Goal: Task Accomplishment & Management: Complete application form

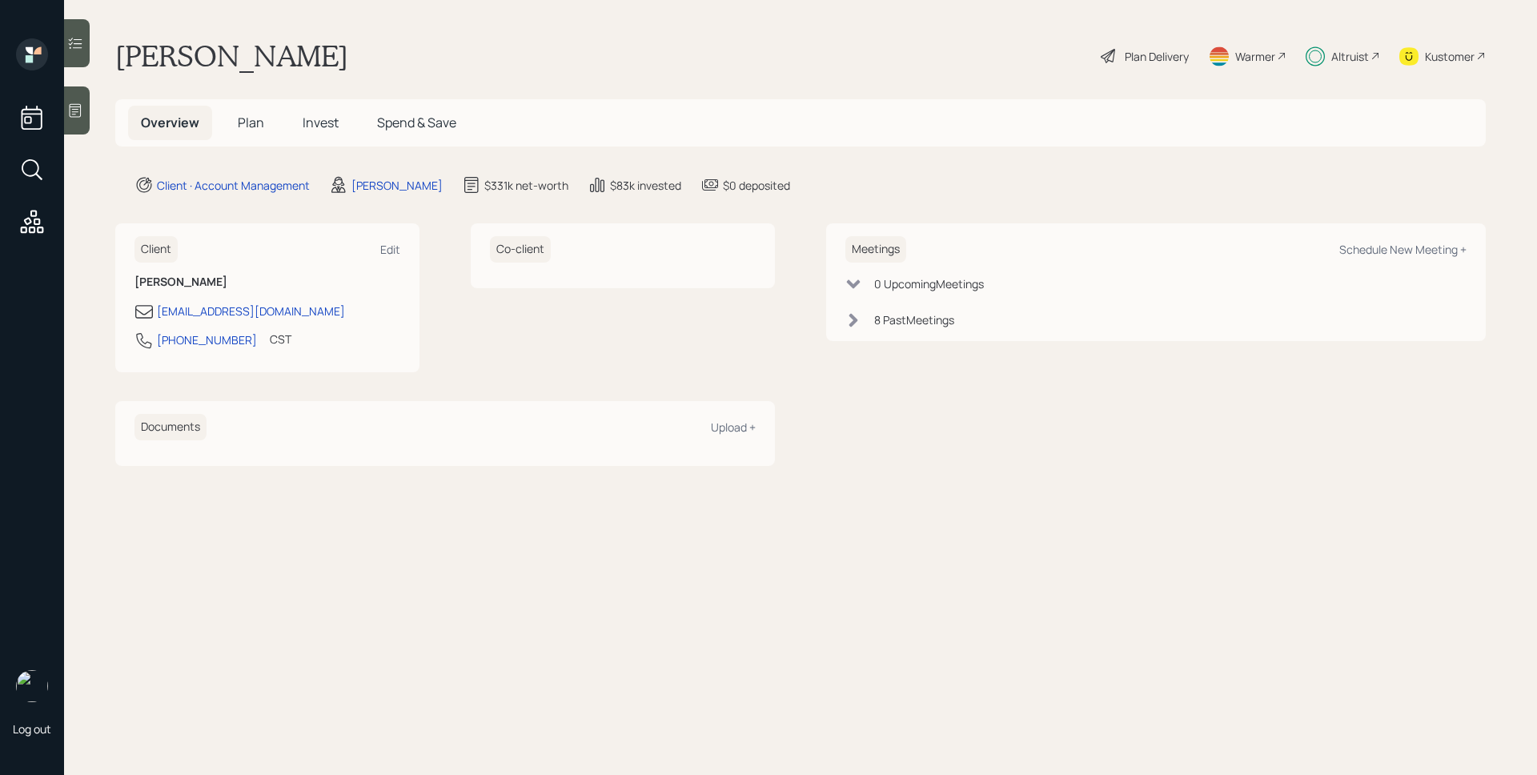
click at [323, 125] on span "Invest" at bounding box center [321, 123] width 36 height 18
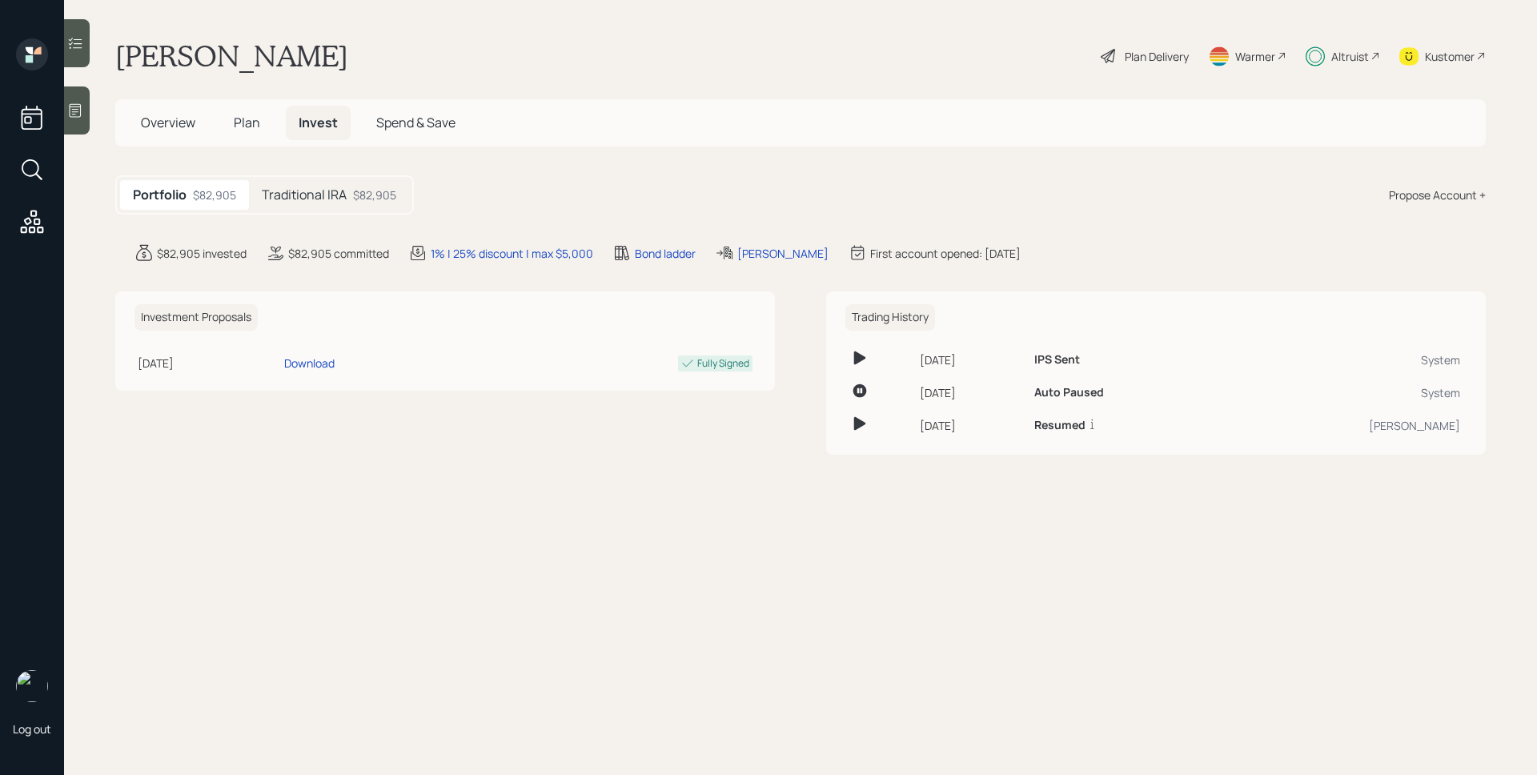
click at [1159, 48] on div "Plan Delivery" at bounding box center [1157, 56] width 64 height 17
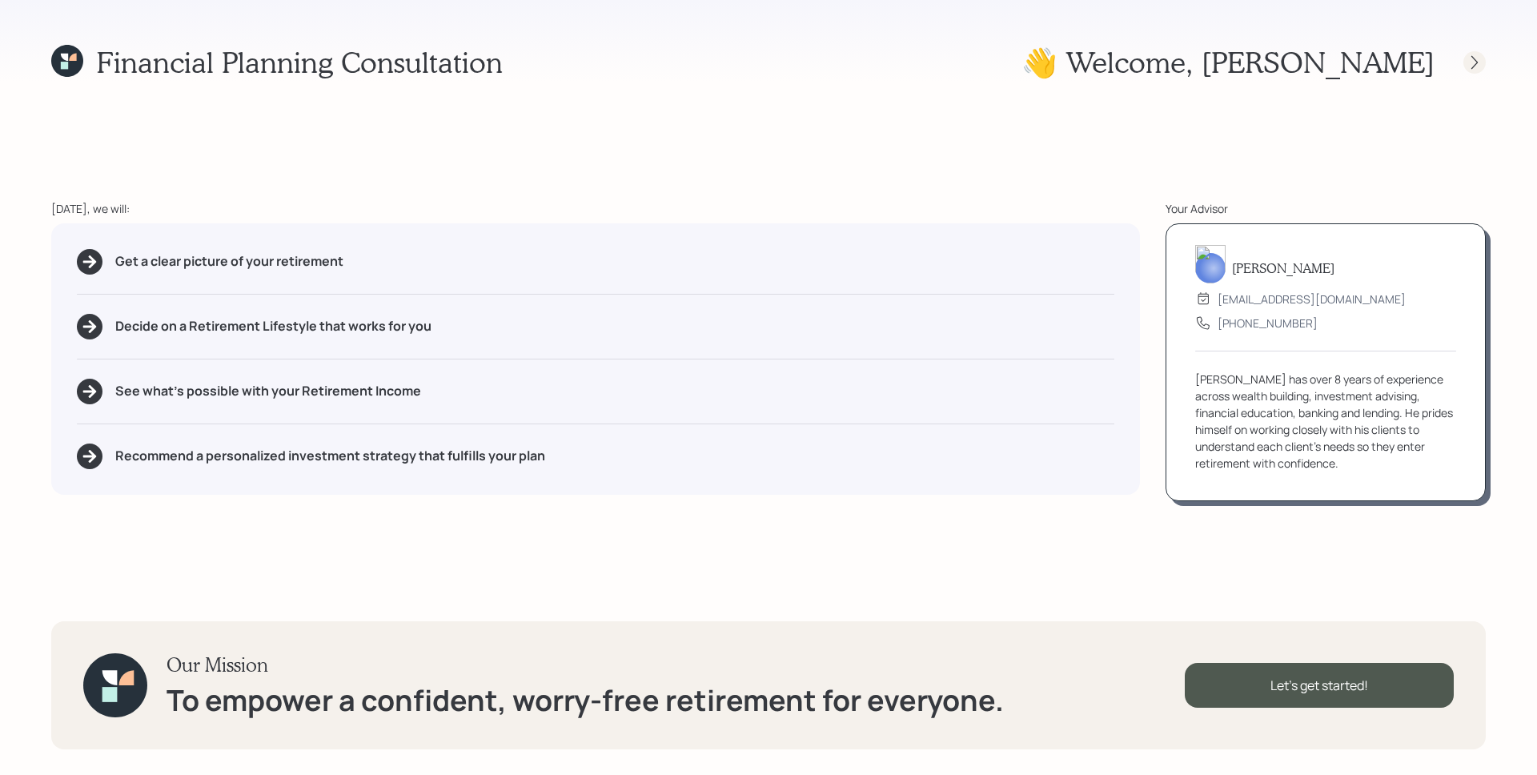
click at [1476, 56] on icon at bounding box center [1475, 62] width 16 height 16
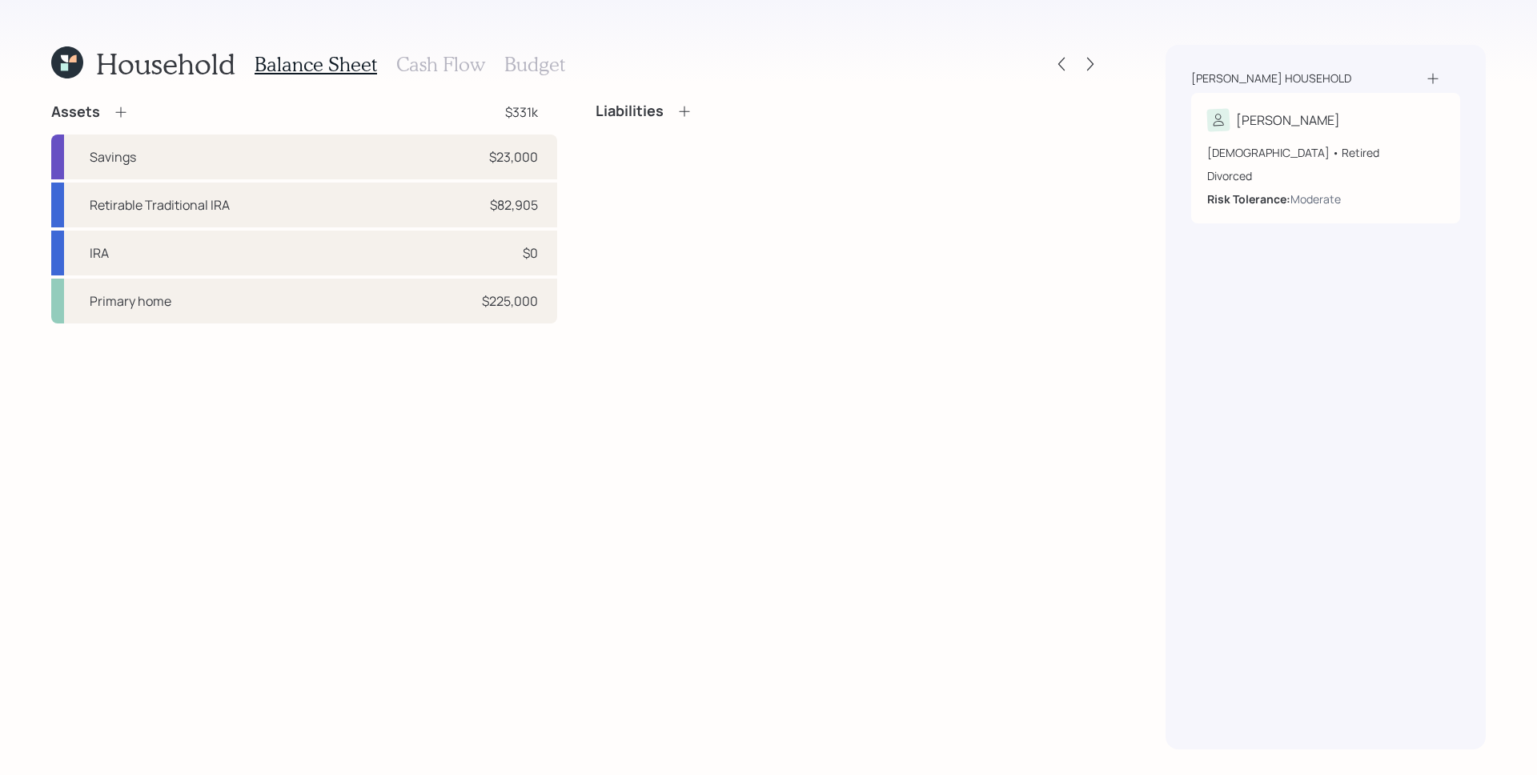
click at [1078, 76] on div "Household Balance Sheet Cash Flow Budget" at bounding box center [576, 64] width 1050 height 38
click at [1082, 68] on div at bounding box center [1090, 64] width 22 height 22
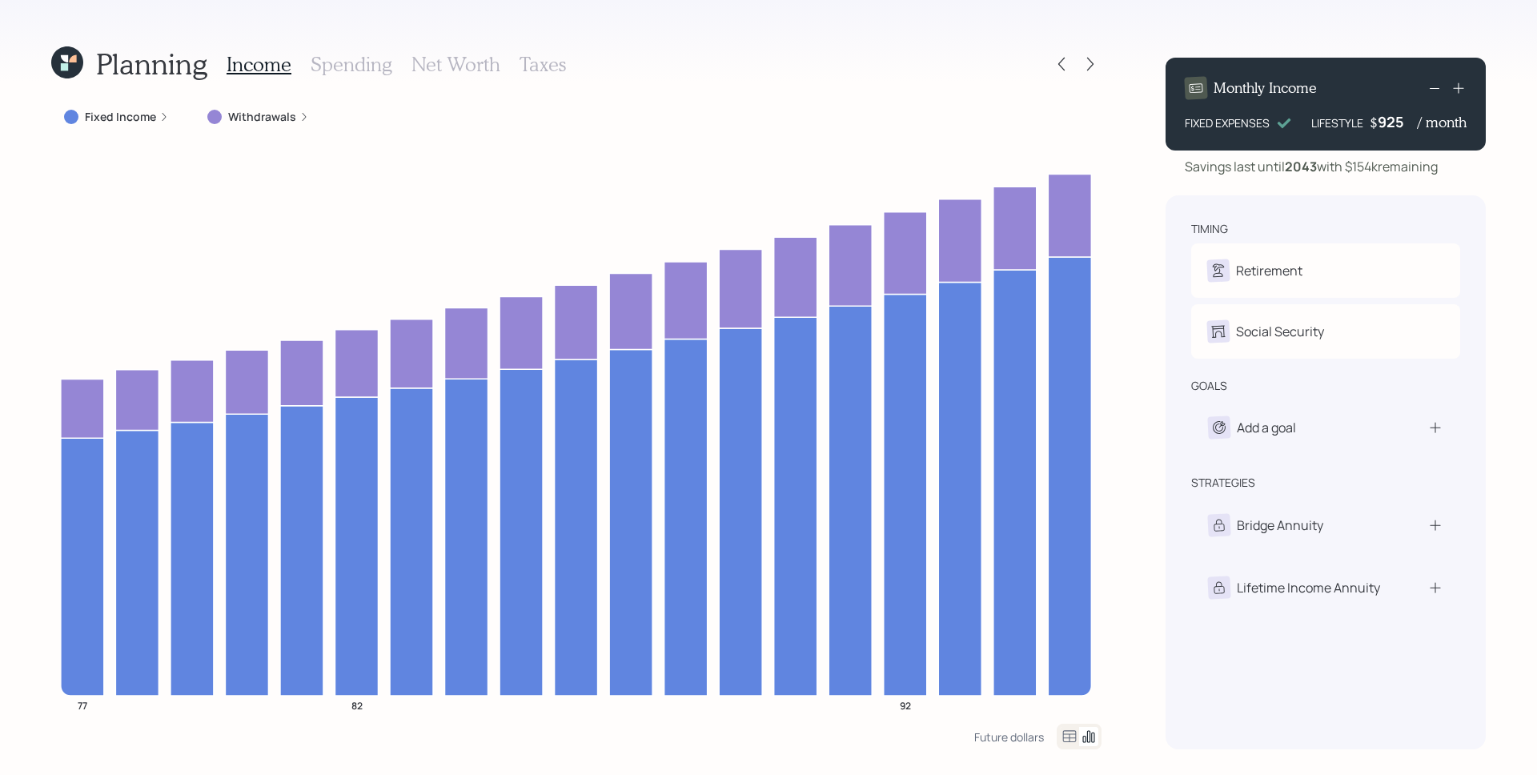
click at [253, 111] on label "Withdrawals" at bounding box center [262, 117] width 68 height 16
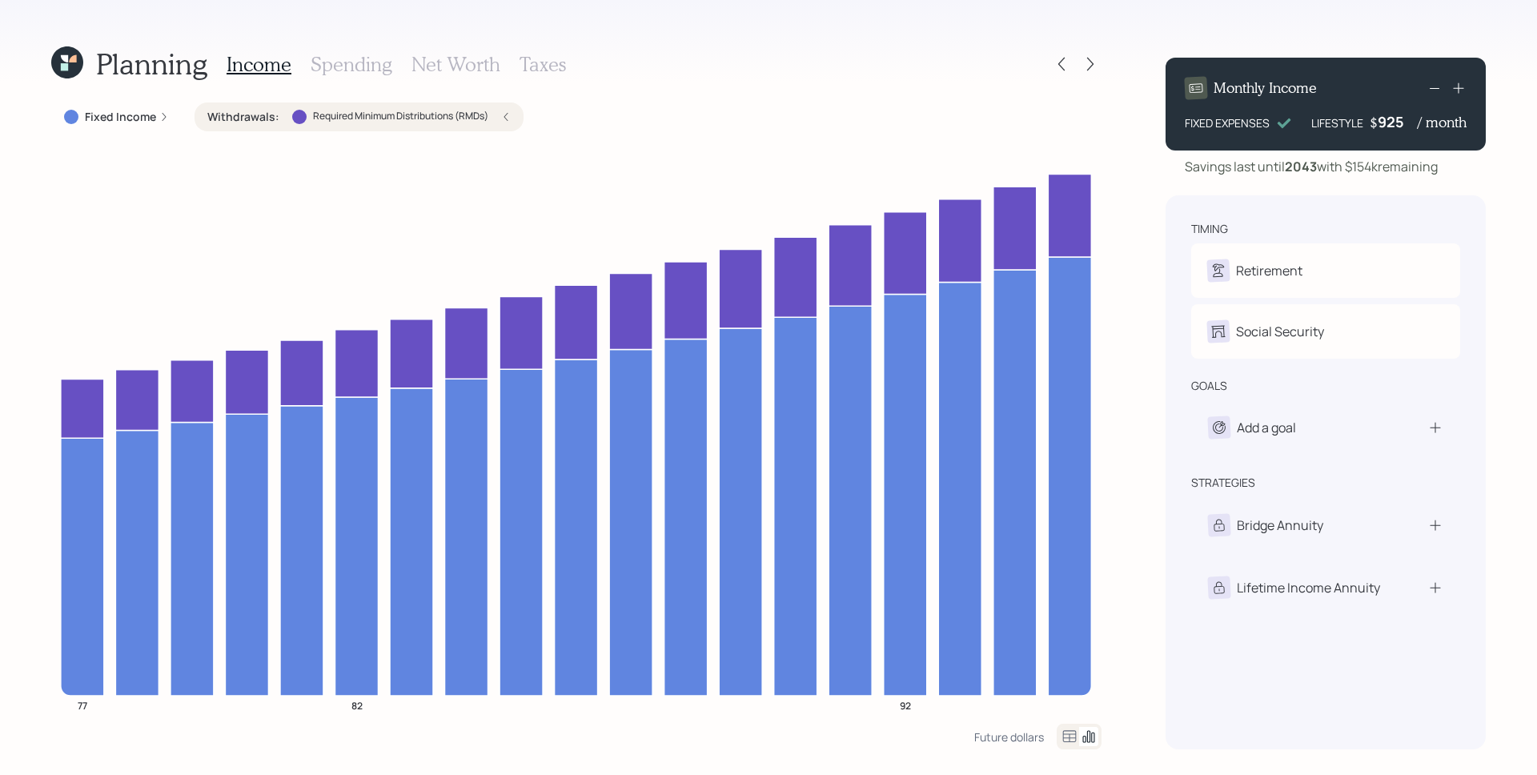
click at [66, 66] on icon at bounding box center [64, 66] width 7 height 7
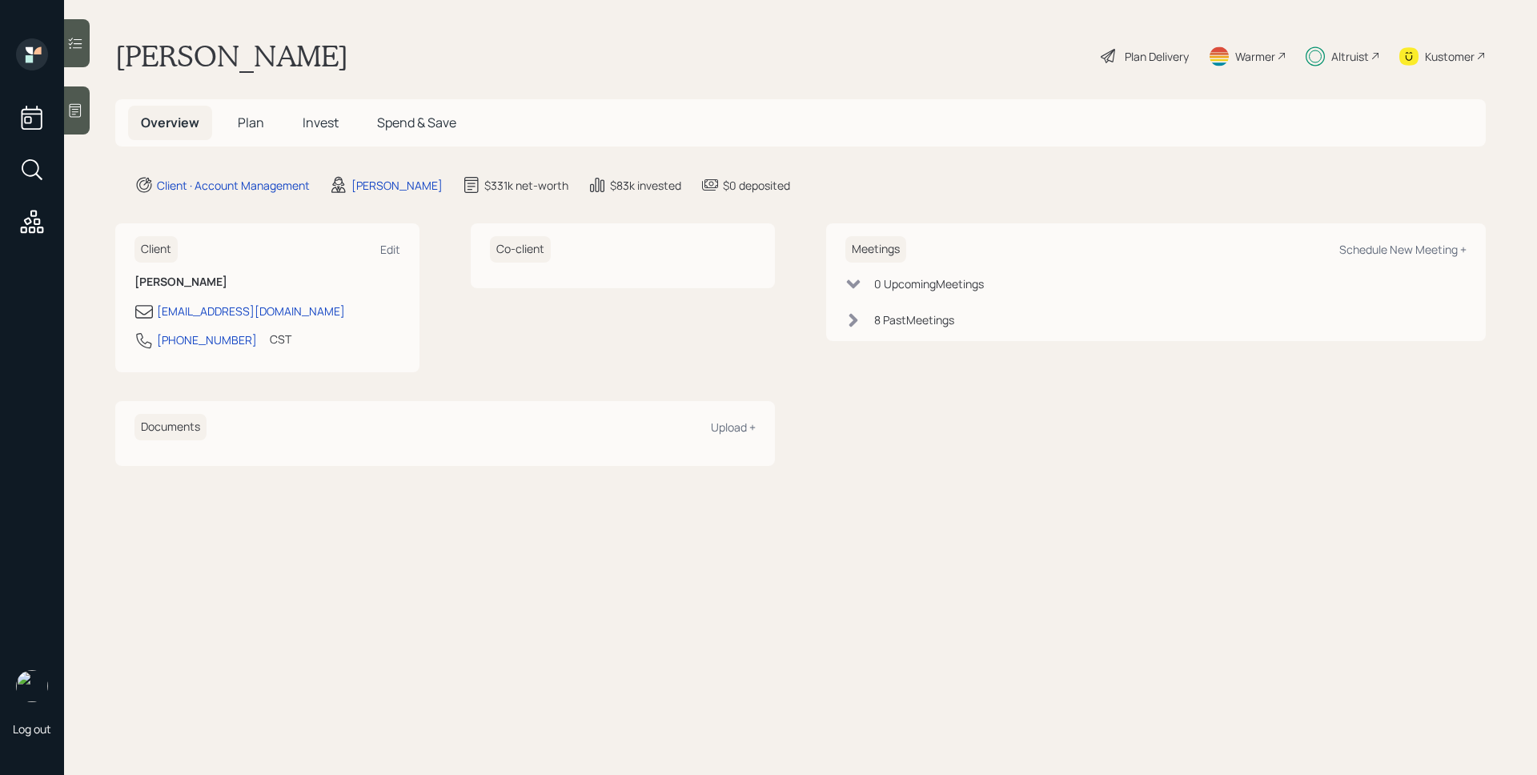
click at [244, 122] on span "Plan" at bounding box center [251, 123] width 26 height 18
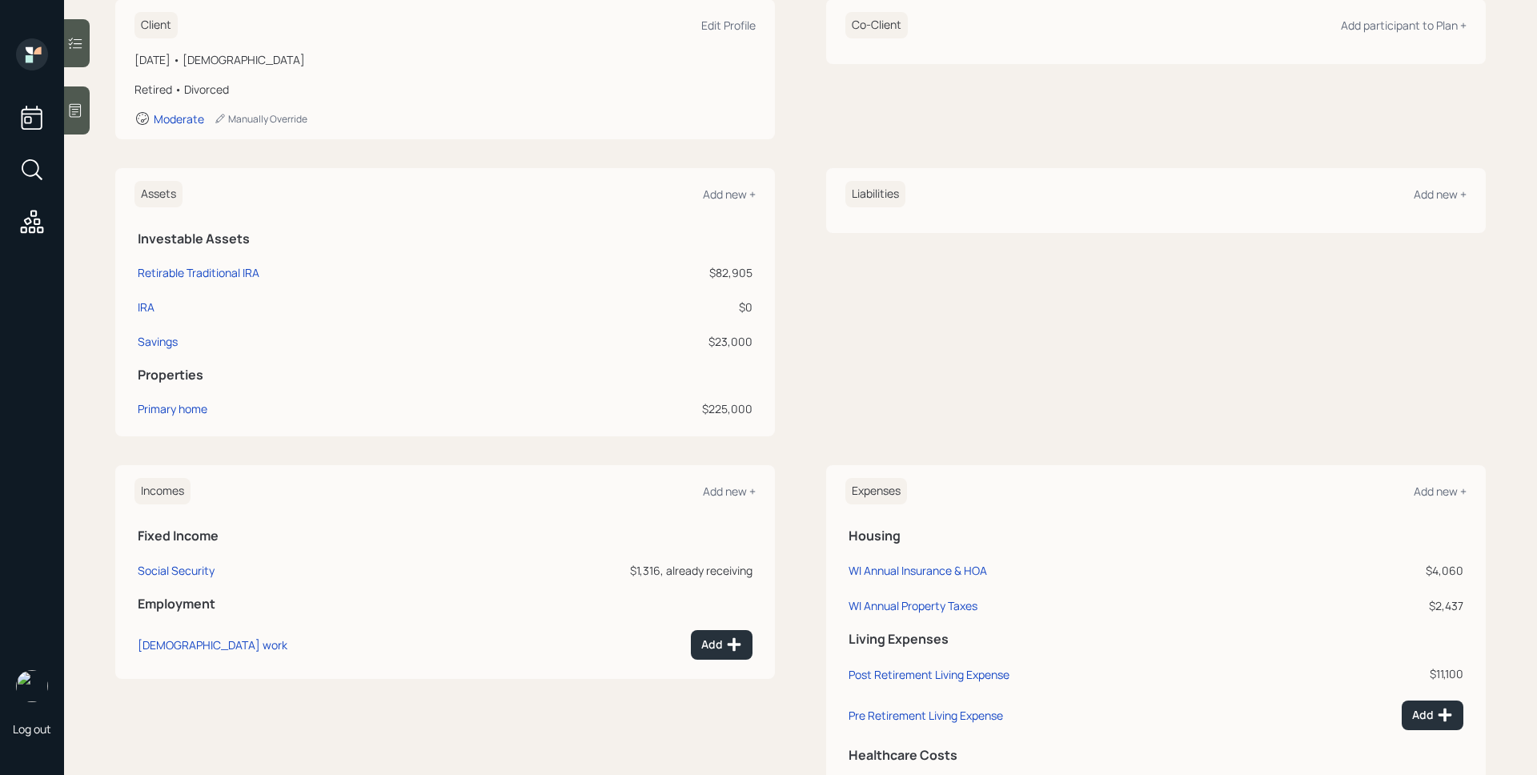
scroll to position [323, 0]
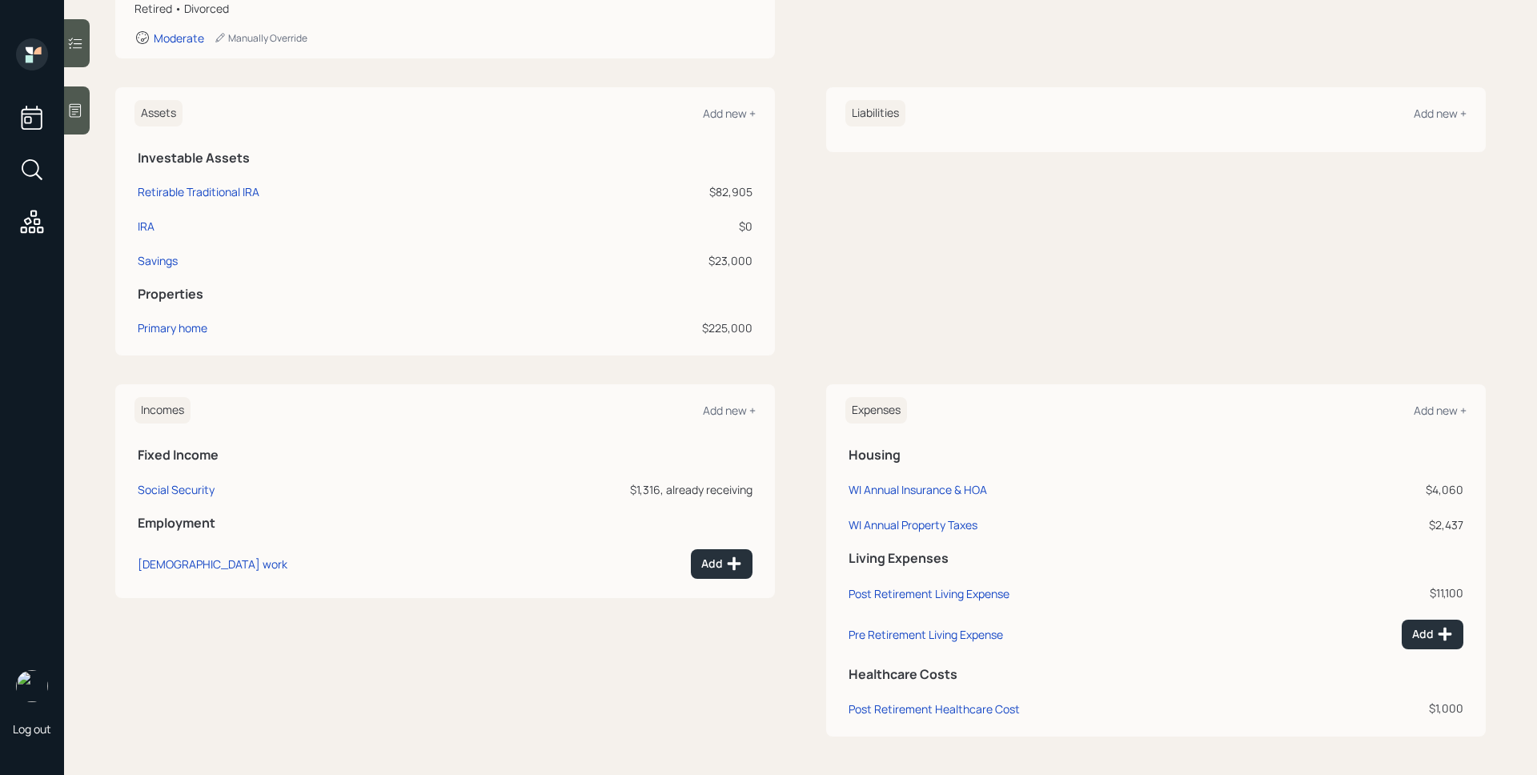
click at [814, 163] on div "Assets Add new + Investable Assets Retirable Traditional IRA $82,905 IRA $0 Sav…" at bounding box center [800, 221] width 1371 height 268
